Goal: Task Accomplishment & Management: Use online tool/utility

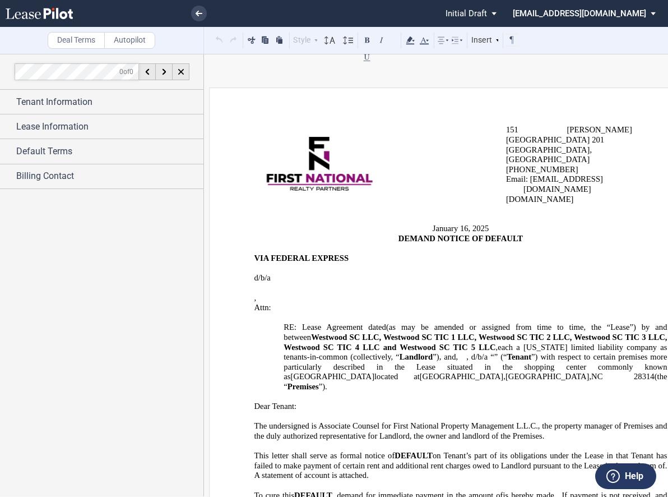
click at [435, 253] on p "VIA FEDERAL EXPRESS" at bounding box center [460, 258] width 413 height 10
click at [391, 303] on p "Attn: ﻿ ﻿" at bounding box center [475, 308] width 383 height 10
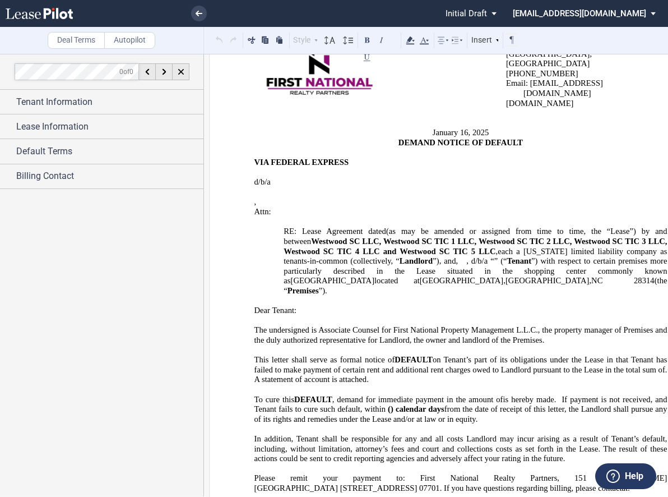
scroll to position [112, 0]
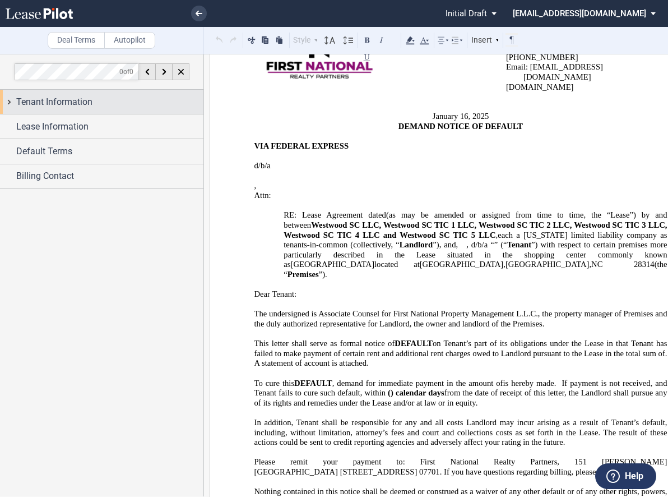
click at [54, 109] on div "Tenant Information" at bounding box center [101, 102] width 203 height 24
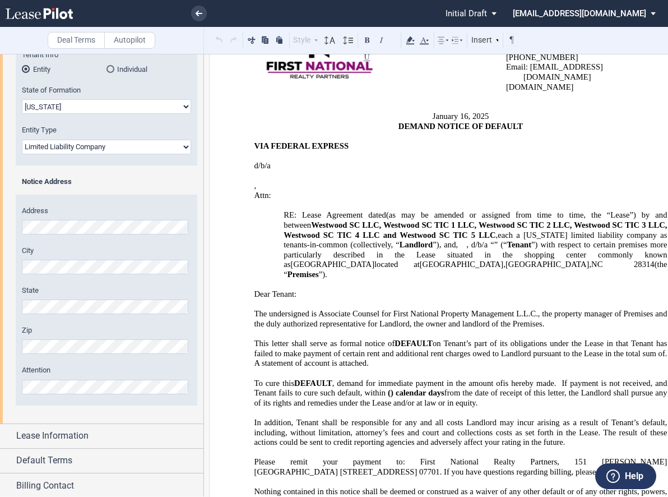
scroll to position [179, 0]
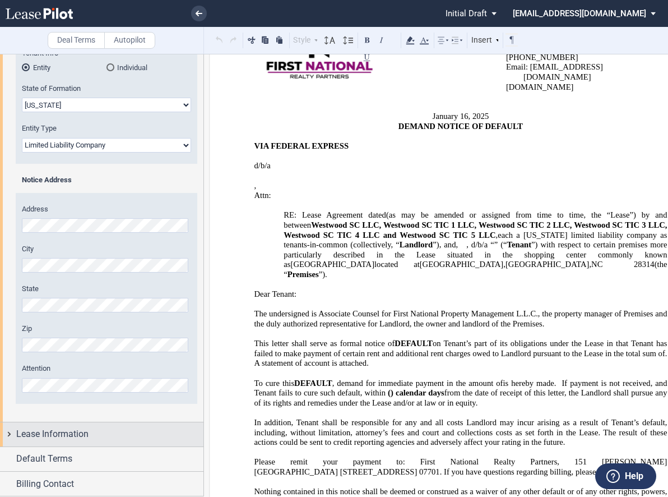
click at [85, 435] on span "Lease Information" at bounding box center [52, 433] width 72 height 13
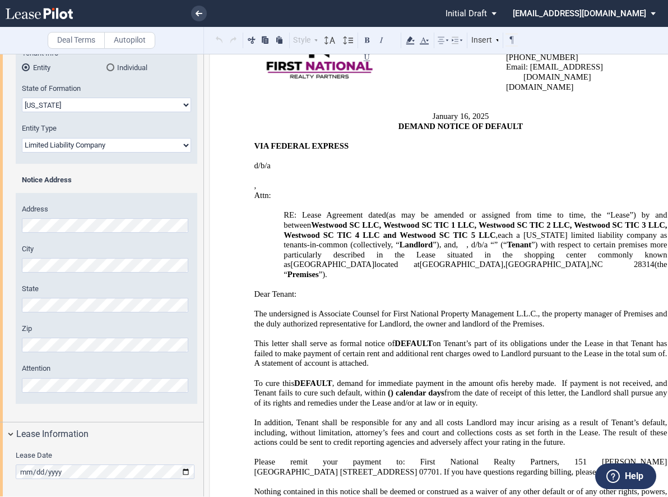
scroll to position [229, 0]
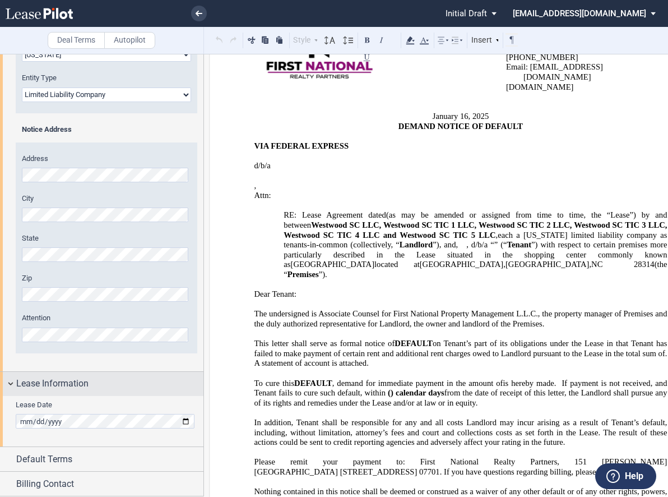
click at [12, 380] on div "Lease Information" at bounding box center [101, 384] width 203 height 24
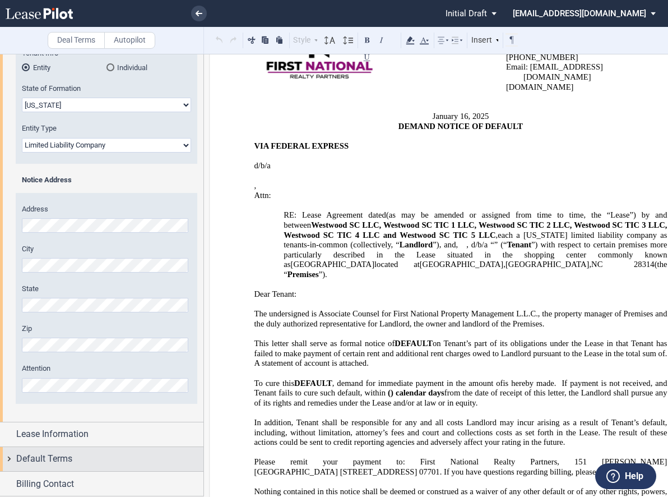
click at [57, 463] on span "Default Terms" at bounding box center [44, 458] width 56 height 13
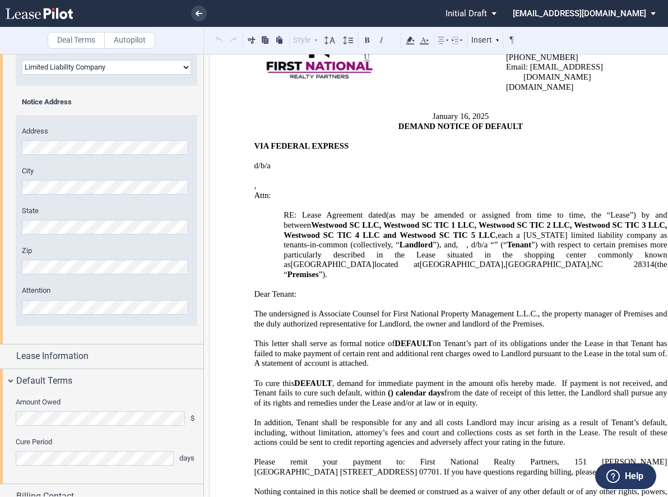
scroll to position [270, 0]
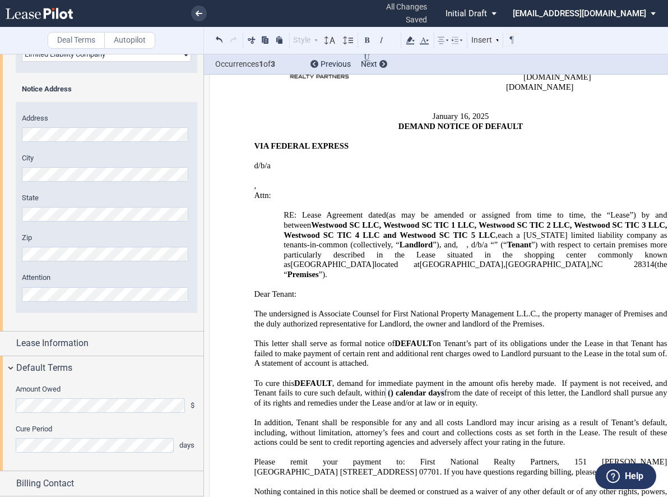
click at [447, 171] on p "﻿ ﻿" at bounding box center [475, 176] width 383 height 10
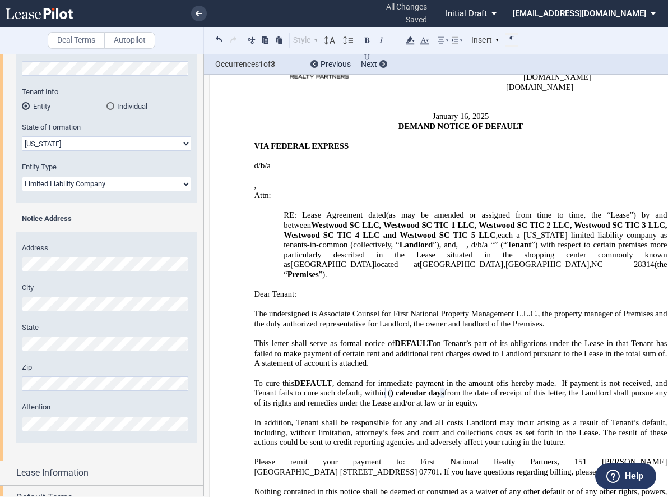
scroll to position [0, 0]
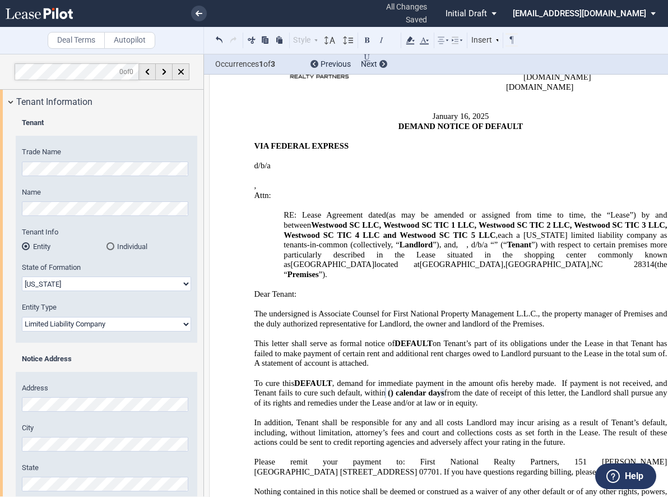
click at [367, 240] on span "”) with respect to certain premises more particularly described in the Lease si…" at bounding box center [477, 254] width 386 height 29
click at [420, 171] on p "﻿ ﻿" at bounding box center [475, 176] width 383 height 10
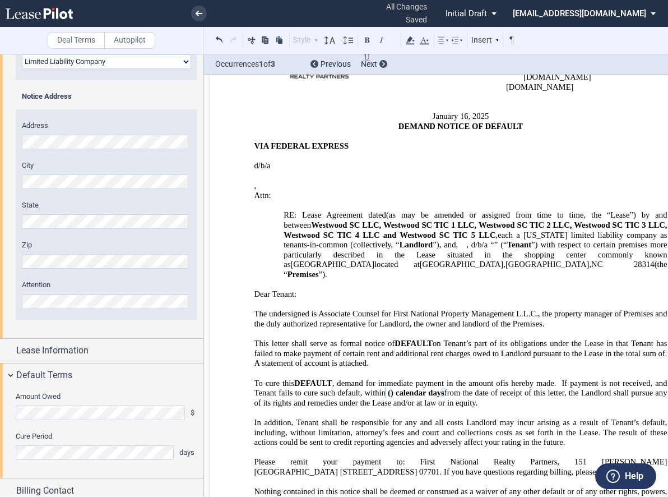
scroll to position [270, 0]
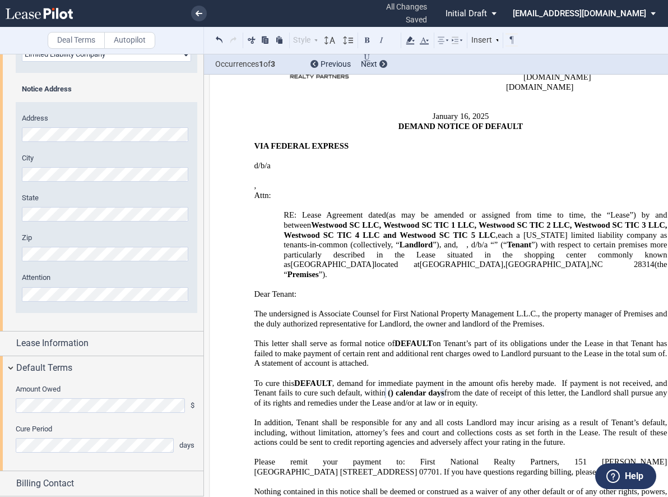
drag, startPoint x: 58, startPoint y: 414, endPoint x: 50, endPoint y: 416, distance: 8.2
click at [50, 416] on div "Amount Owed $ Cure Period days" at bounding box center [101, 425] width 203 height 90
click at [6, 401] on div "Amount Owed $ Cure Period days" at bounding box center [101, 425] width 203 height 90
click at [433, 368] on p "﻿" at bounding box center [460, 373] width 413 height 10
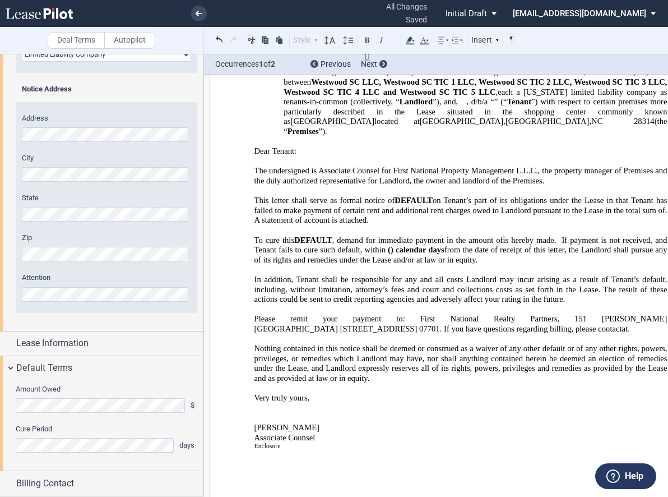
scroll to position [280, 0]
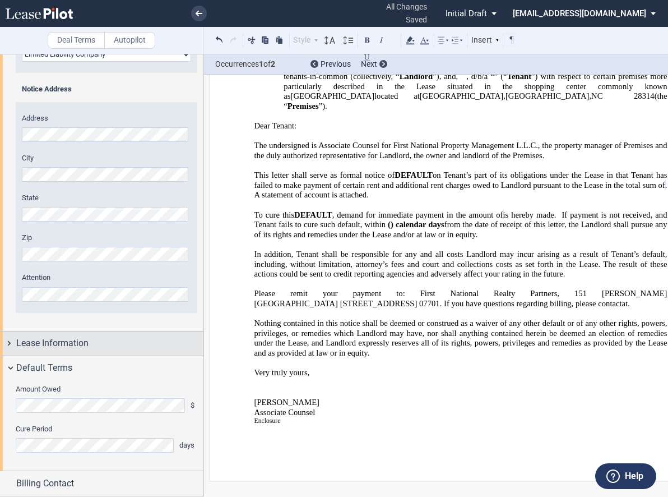
click at [123, 341] on div "Lease Information" at bounding box center [109, 342] width 187 height 13
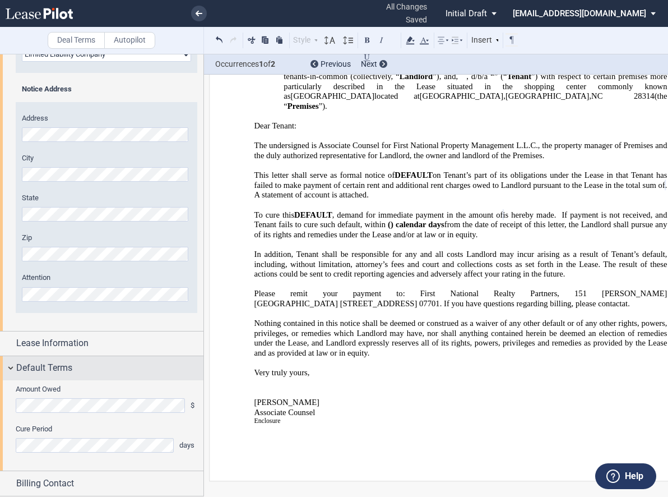
click at [92, 365] on div "Default Terms" at bounding box center [109, 367] width 187 height 13
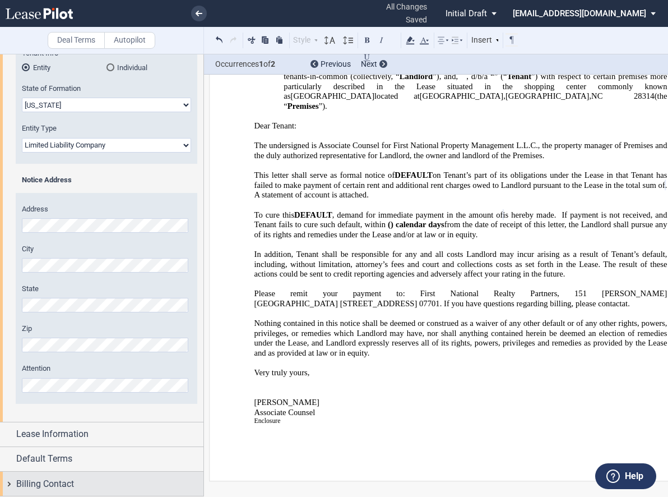
click at [49, 483] on span "Billing Contact" at bounding box center [45, 483] width 58 height 13
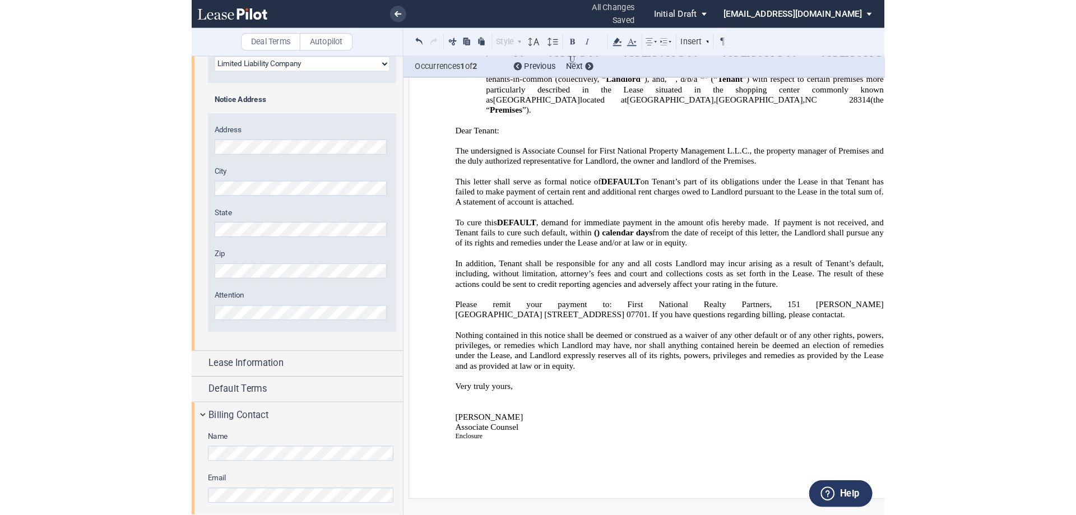
scroll to position [270, 0]
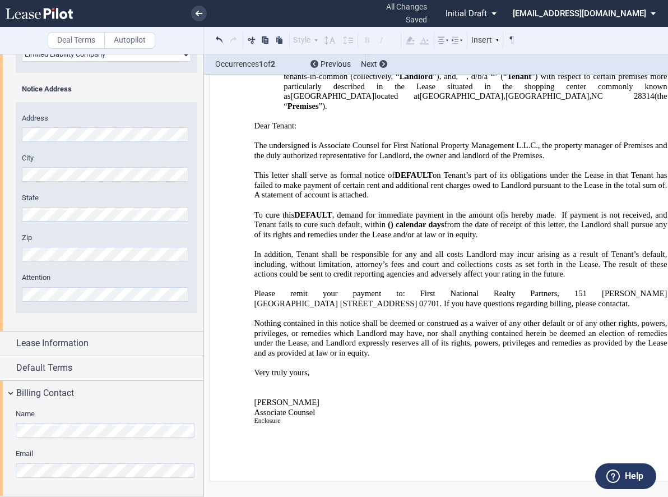
click at [0, 434] on div "Name Email" at bounding box center [101, 450] width 203 height 90
click at [437, 434] on p "﻿" at bounding box center [460, 439] width 413 height 10
click at [24, 482] on div "Name Email" at bounding box center [101, 450] width 203 height 90
click at [386, 407] on p "Associate Counsel" at bounding box center [460, 412] width 413 height 10
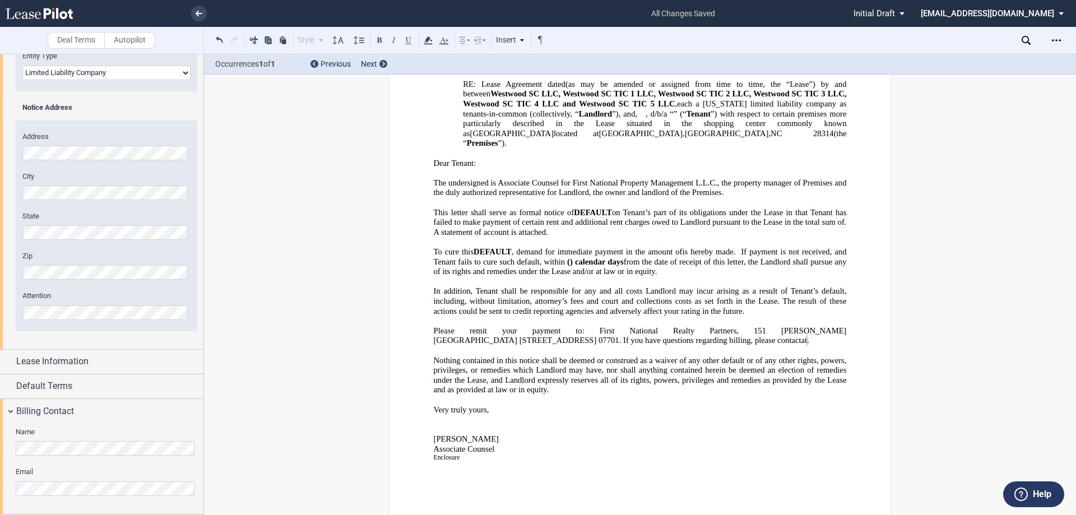
scroll to position [278, 0]
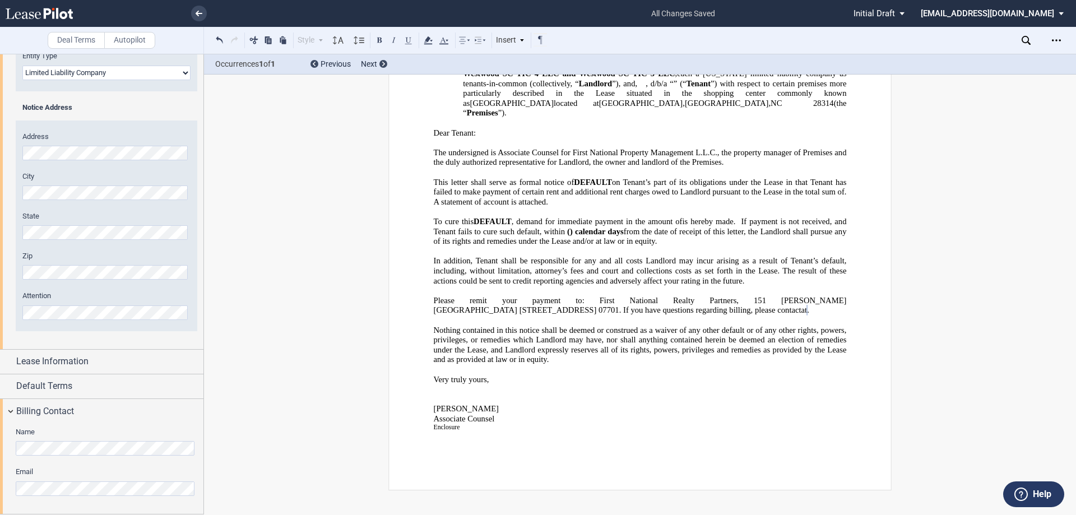
drag, startPoint x: 482, startPoint y: 384, endPoint x: 429, endPoint y: 387, distance: 53.3
click at [429, 387] on div "[STREET_ADDRESS][PERSON_NAME] [GEOGRAPHIC_DATA], [GEOGRAPHIC_DATA] [PHONE_NUMBE…" at bounding box center [639, 151] width 503 height 679
drag, startPoint x: 432, startPoint y: 395, endPoint x: 495, endPoint y: 397, distance: 63.3
click at [495, 414] on p "Associate Counsel" at bounding box center [640, 419] width 413 height 10
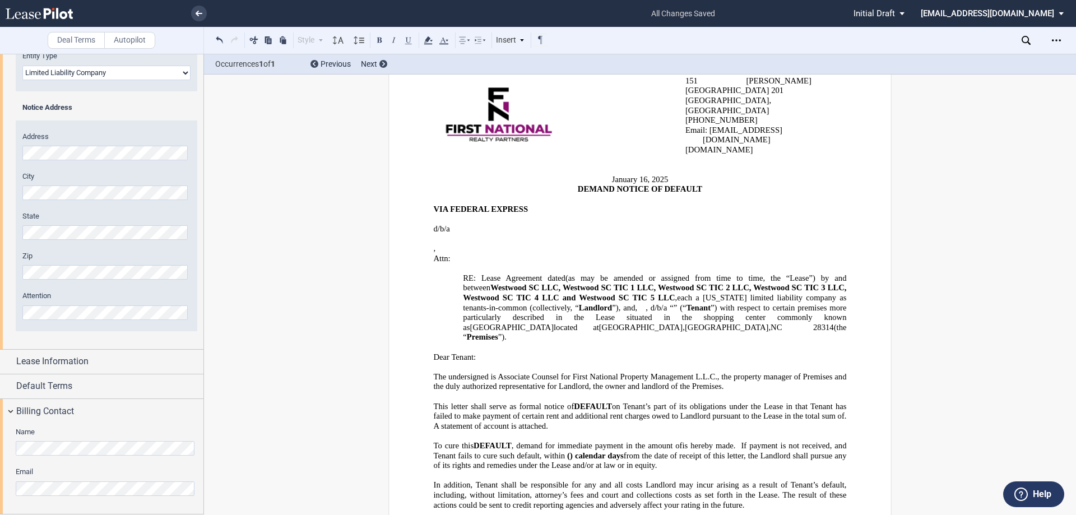
scroll to position [0, 0]
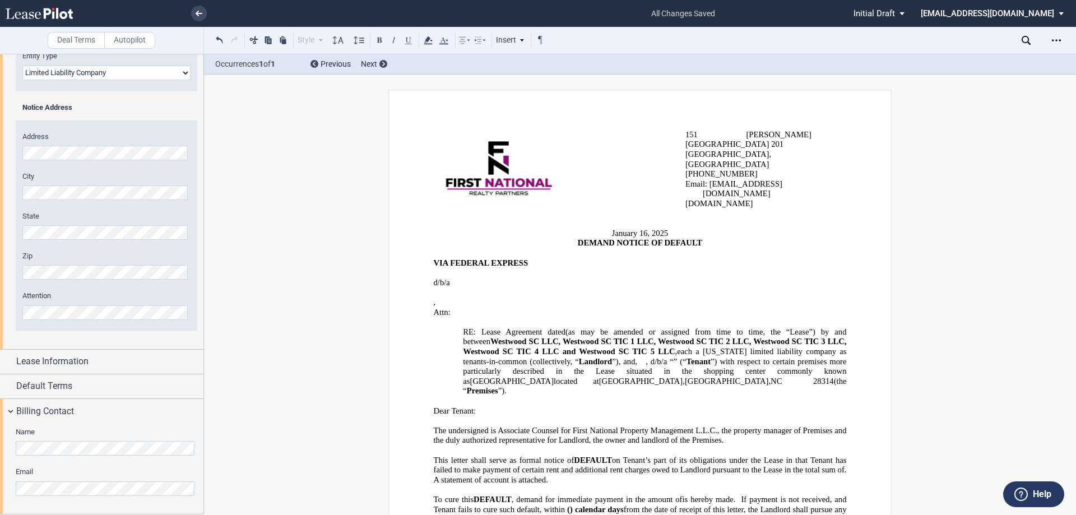
click at [667, 10] on span "Initial Draft" at bounding box center [873, 13] width 41 height 10
click at [667, 15] on md-backdrop at bounding box center [538, 257] width 1076 height 515
click at [667, 15] on md-select "[EMAIL_ADDRESS][DOMAIN_NAME] Change Password 2-Factor Authentication Sign Out" at bounding box center [997, 12] width 154 height 25
click at [667, 41] on md-backdrop at bounding box center [538, 257] width 1076 height 515
click at [667, 38] on icon "Open Lease options menu" at bounding box center [1056, 40] width 9 height 9
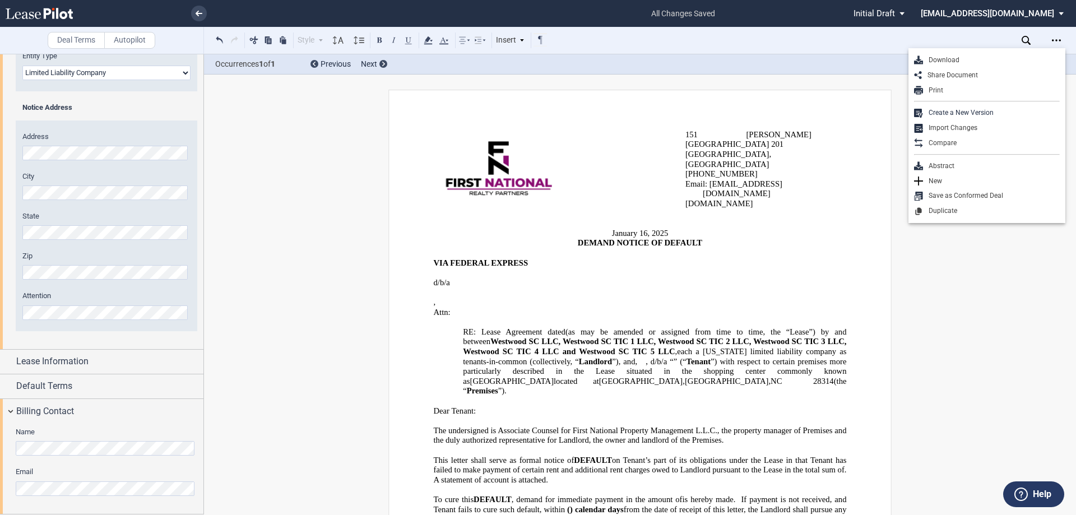
click at [653, 229] on span "2025" at bounding box center [660, 234] width 16 height 10
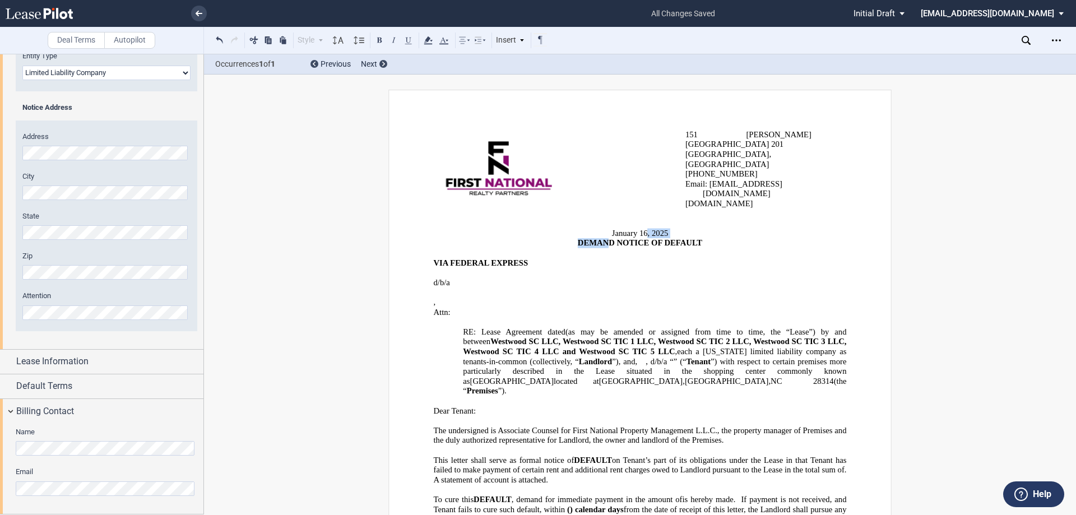
drag, startPoint x: 644, startPoint y: 205, endPoint x: 608, endPoint y: 205, distance: 36.4
click at [612, 229] on span "﻿﻿Ja﻿nuary 16," at bounding box center [631, 234] width 38 height 10
click at [607, 229] on p "﻿﻿Ja﻿nuary 16, 2025" at bounding box center [640, 234] width 413 height 10
click at [612, 229] on span "﻿﻿Ja﻿nuary 16," at bounding box center [631, 234] width 38 height 10
drag, startPoint x: 610, startPoint y: 212, endPoint x: 643, endPoint y: 211, distance: 33.1
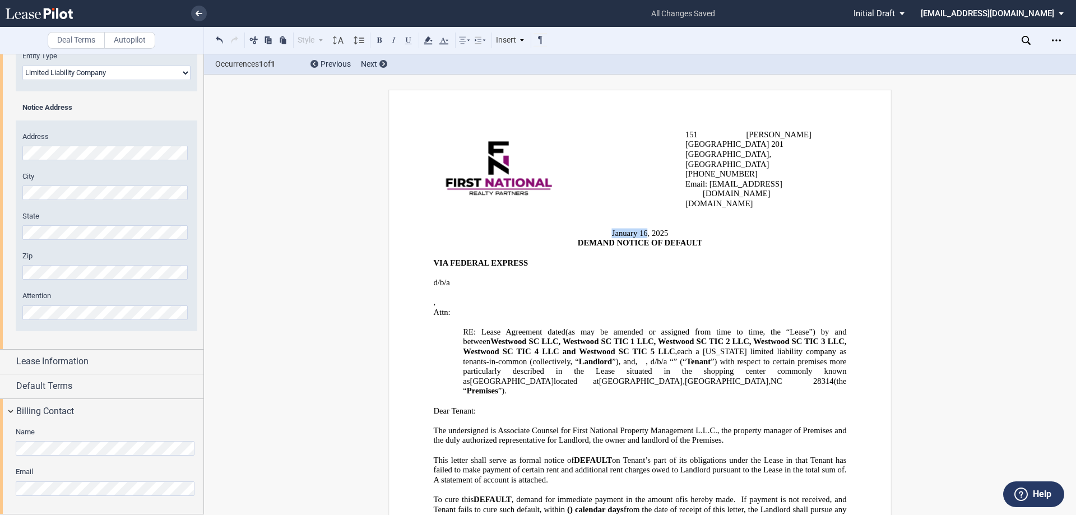
click at [643, 229] on span "﻿﻿Ja﻿nuary 16," at bounding box center [631, 234] width 38 height 10
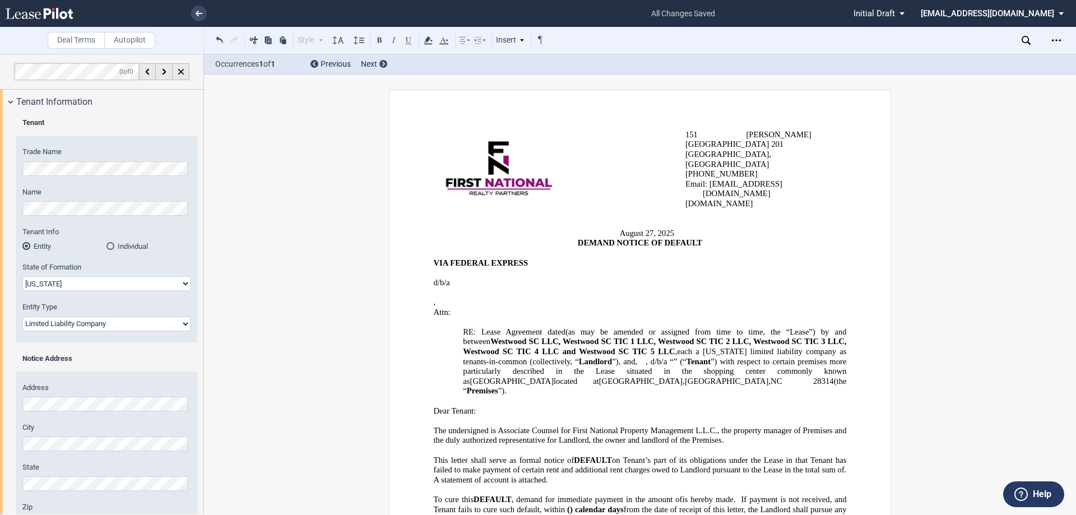
click at [667, 39] on div "Download Share Document Print Create a New Version Import Changes Compare Abstr…" at bounding box center [1057, 40] width 20 height 18
click at [667, 40] on use "Open Lease options menu" at bounding box center [1056, 40] width 9 height 2
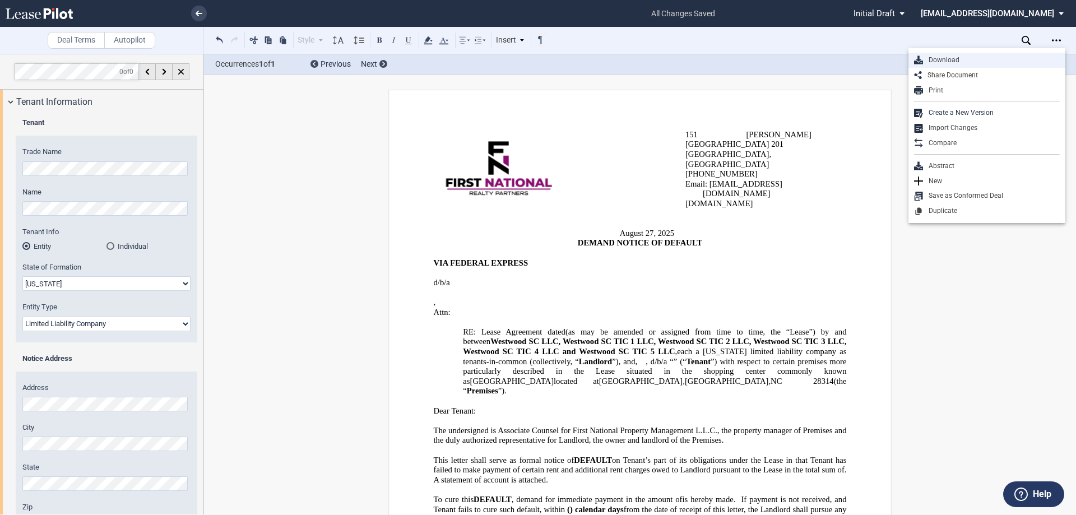
click at [667, 61] on div "Download" at bounding box center [991, 60] width 137 height 10
